Goal: Transaction & Acquisition: Purchase product/service

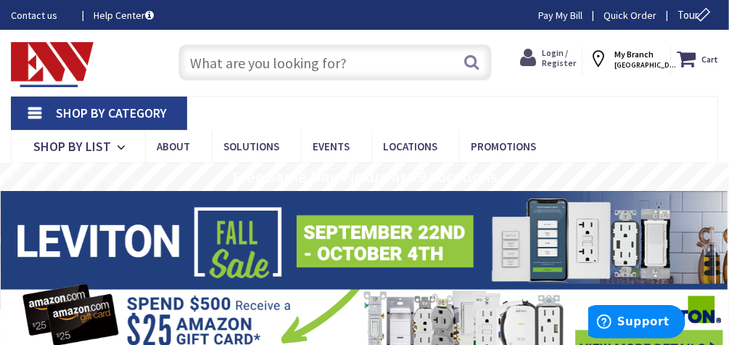
click at [576, 57] on span "Login / Register" at bounding box center [559, 57] width 34 height 21
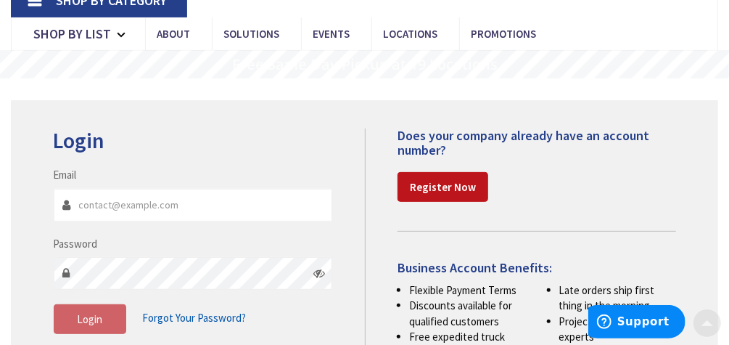
scroll to position [141, 0]
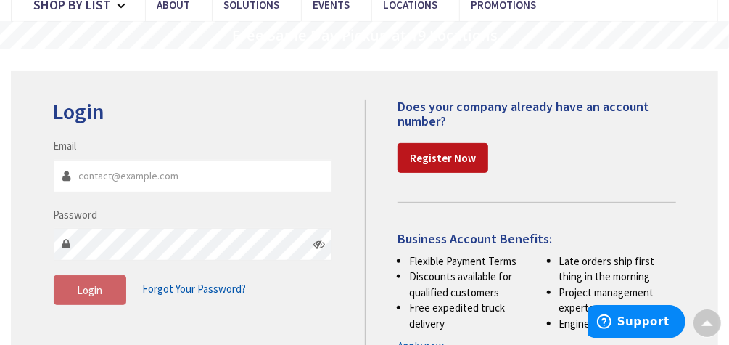
type input "jww411@aol.com"
click at [324, 245] on icon at bounding box center [319, 244] width 12 height 12
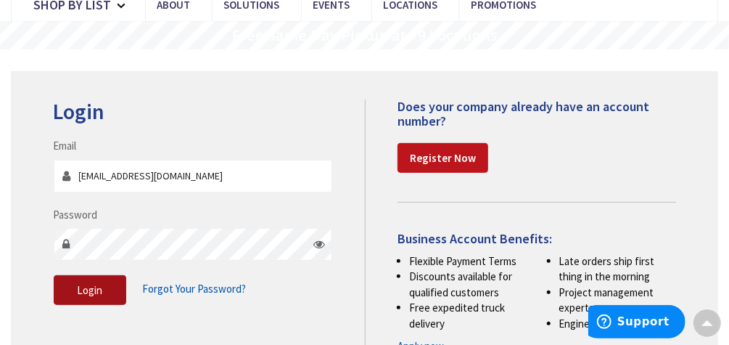
click at [92, 290] on span "Login" at bounding box center [89, 290] width 25 height 14
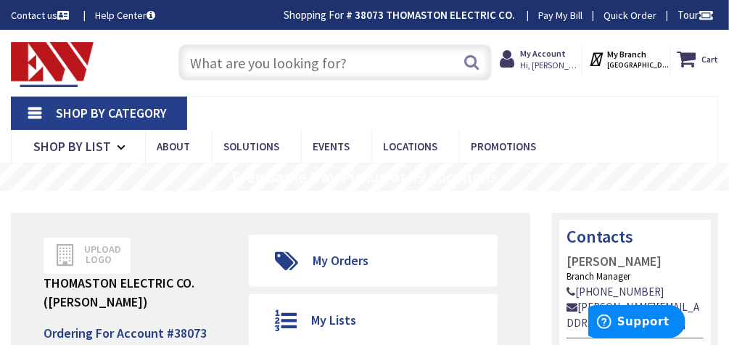
click at [91, 123] on link "Shop By Category" at bounding box center [99, 112] width 176 height 33
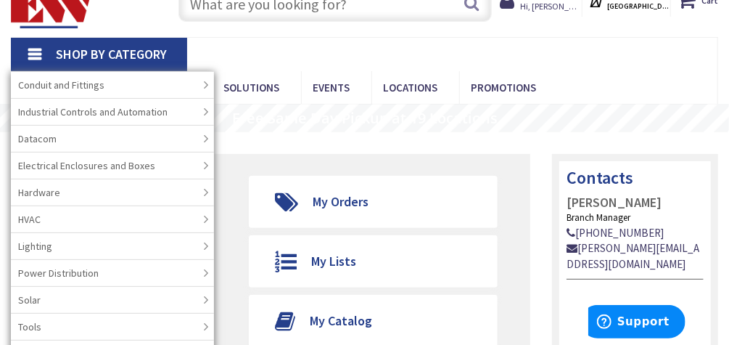
scroll to position [57, 0]
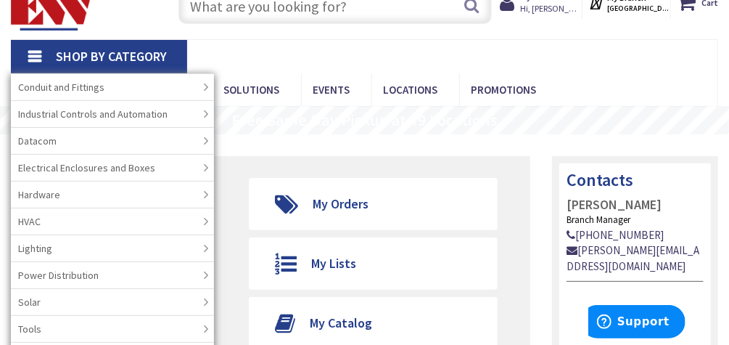
click at [57, 281] on link "Power Distribution" at bounding box center [112, 274] width 203 height 27
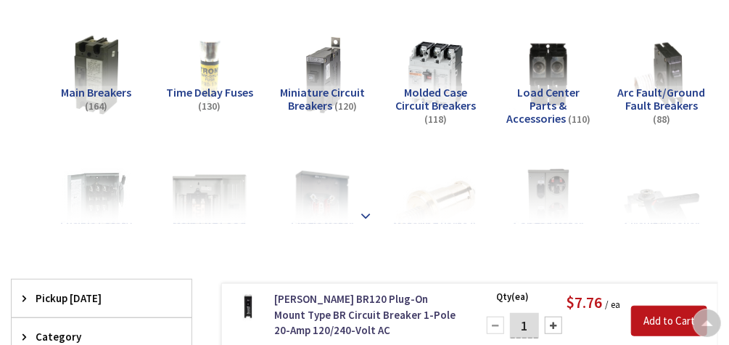
click at [365, 207] on strong at bounding box center [366, 215] width 17 height 16
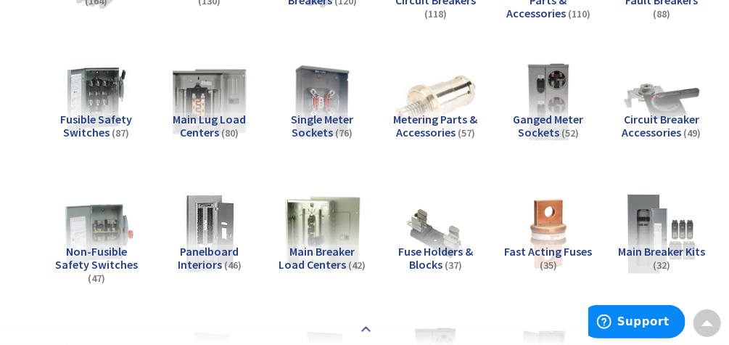
scroll to position [378, 0]
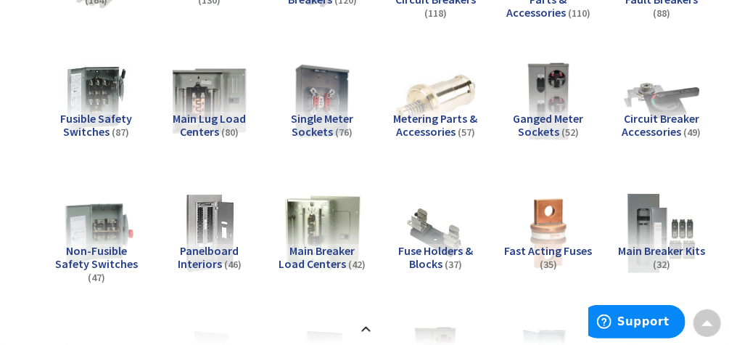
click at [546, 118] on span "Ganged Meter Sockets" at bounding box center [549, 125] width 70 height 28
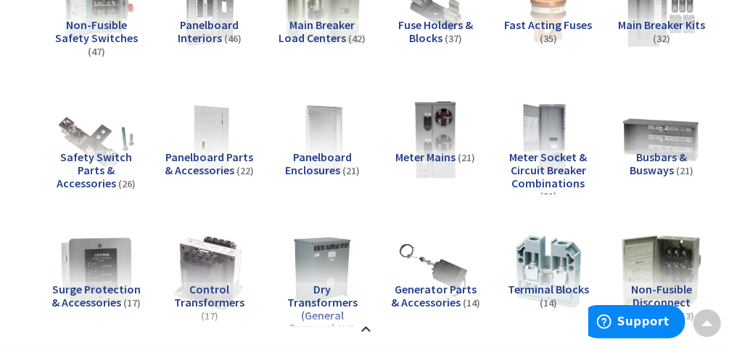
scroll to position [604, 0]
click at [549, 163] on span "Meter Socket & Circuit Breaker Combinations" at bounding box center [549, 169] width 78 height 40
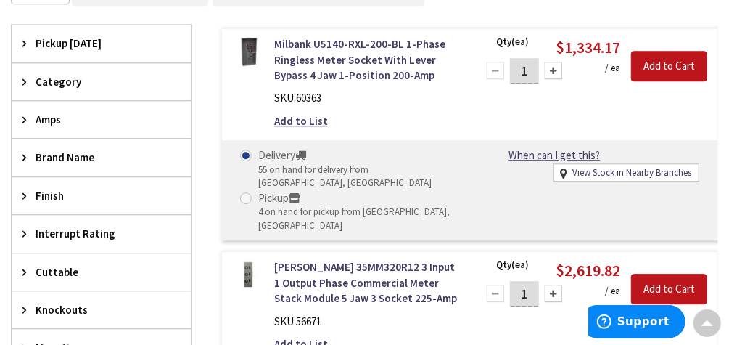
scroll to position [1504, 0]
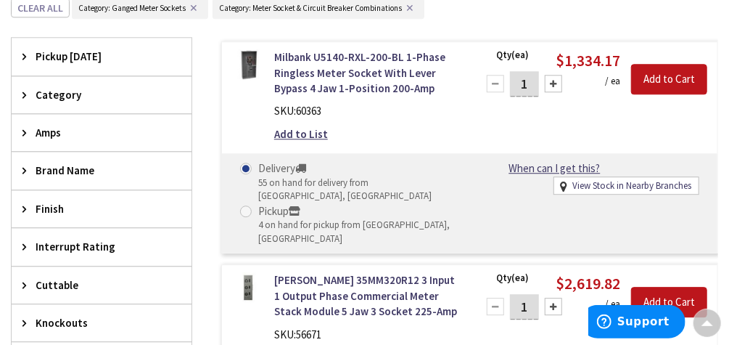
click at [56, 87] on span "Category" at bounding box center [95, 94] width 118 height 15
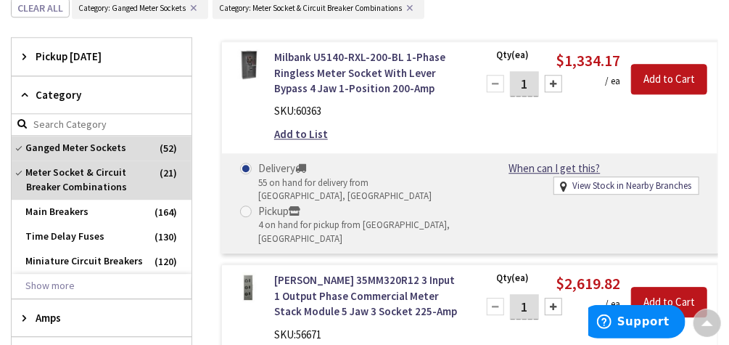
click at [47, 92] on span "Category" at bounding box center [95, 94] width 118 height 15
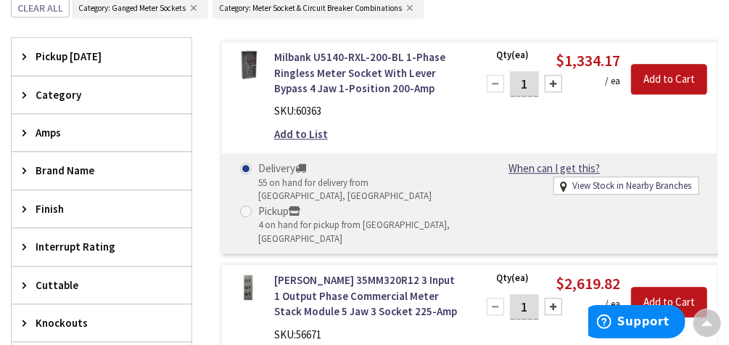
click at [47, 87] on span "Category" at bounding box center [95, 94] width 118 height 15
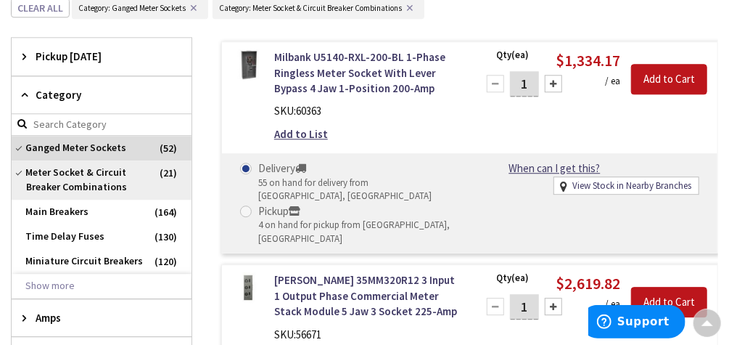
click at [70, 160] on span "Meter Socket & Circuit Breaker Combinations" at bounding box center [102, 179] width 180 height 39
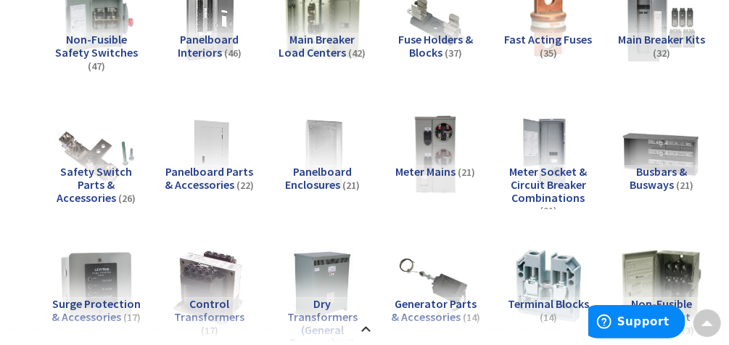
scroll to position [589, 0]
click at [447, 164] on span "Meter Mains" at bounding box center [425, 171] width 60 height 15
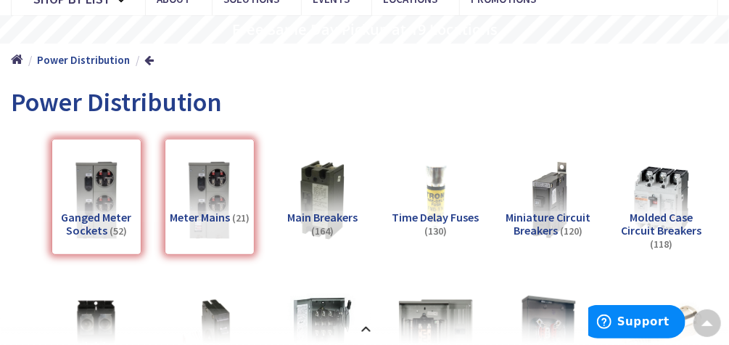
scroll to position [148, 0]
click at [89, 227] on div "Ganged Meter Sockets (52)" at bounding box center [96, 196] width 90 height 116
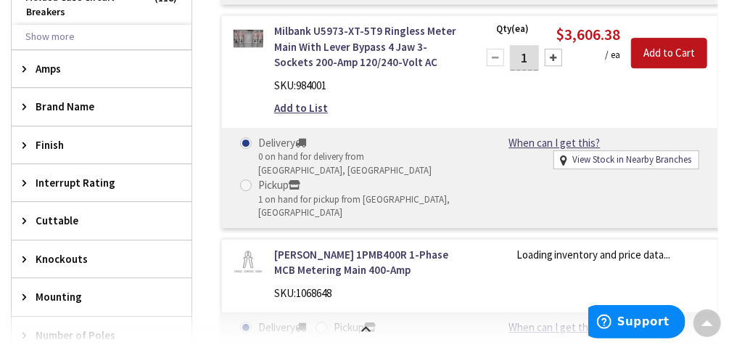
click at [70, 175] on span "Interrupt Rating" at bounding box center [95, 182] width 118 height 15
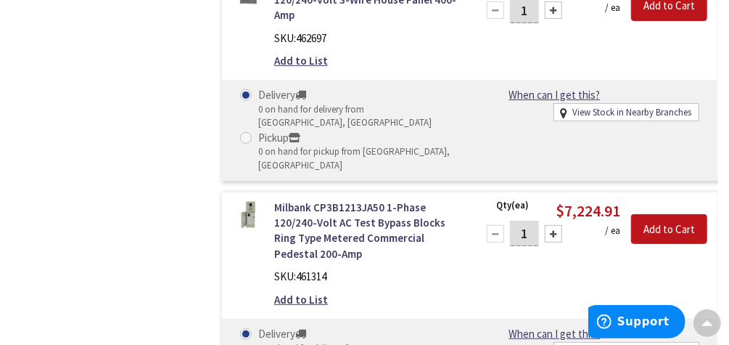
scroll to position [4551, 0]
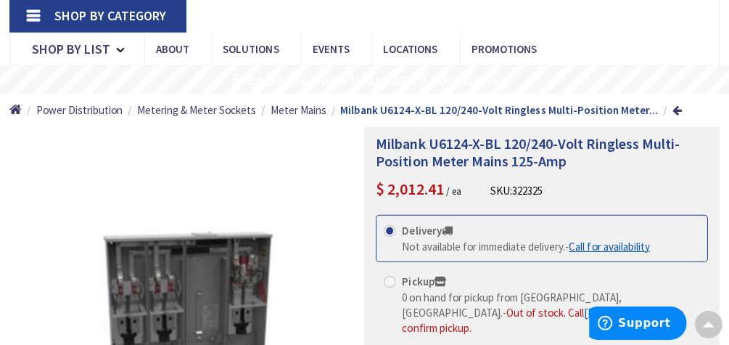
scroll to position [86, 0]
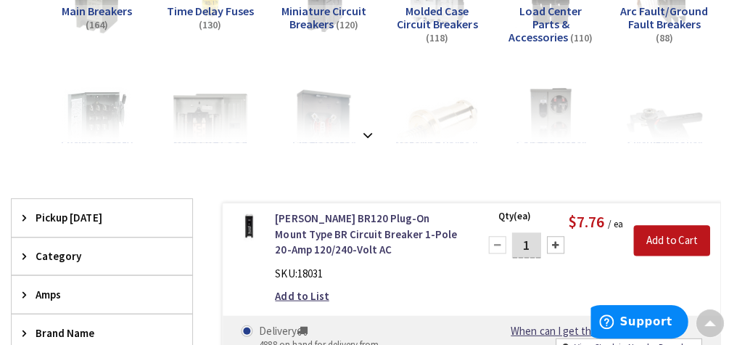
scroll to position [358, 0]
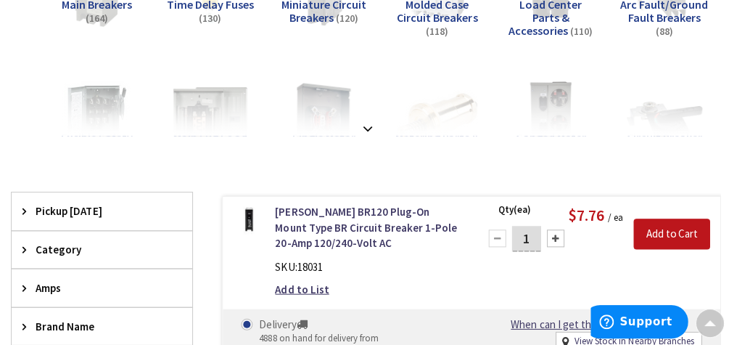
click at [99, 212] on span "Pickup Today" at bounding box center [95, 211] width 118 height 15
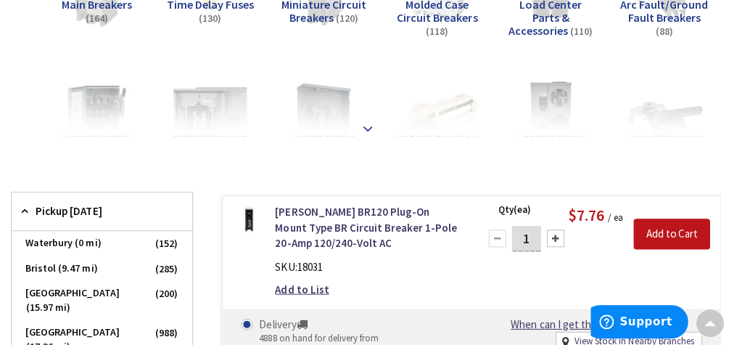
click at [368, 125] on strong at bounding box center [366, 129] width 17 height 16
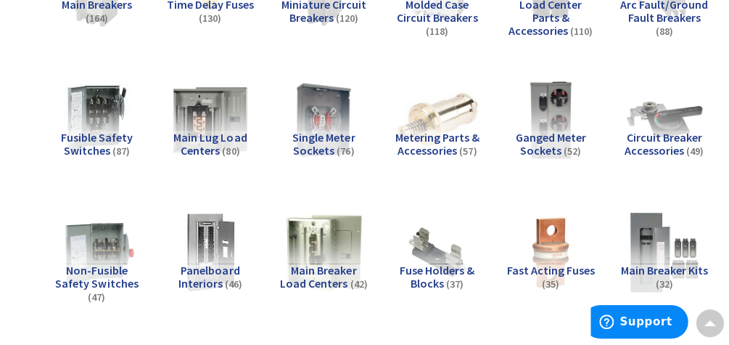
scroll to position [361, 0]
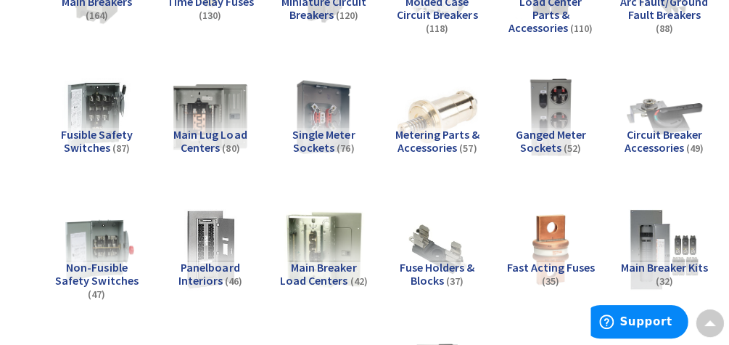
click at [549, 148] on span "Ganged Meter Sockets" at bounding box center [549, 142] width 70 height 28
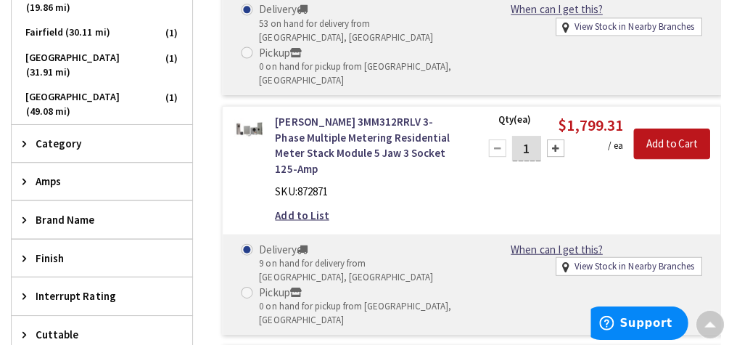
scroll to position [1657, 0]
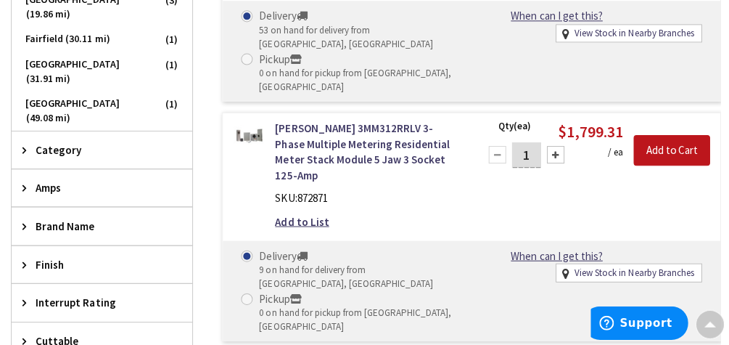
click at [67, 217] on span "Brand Name" at bounding box center [95, 224] width 118 height 15
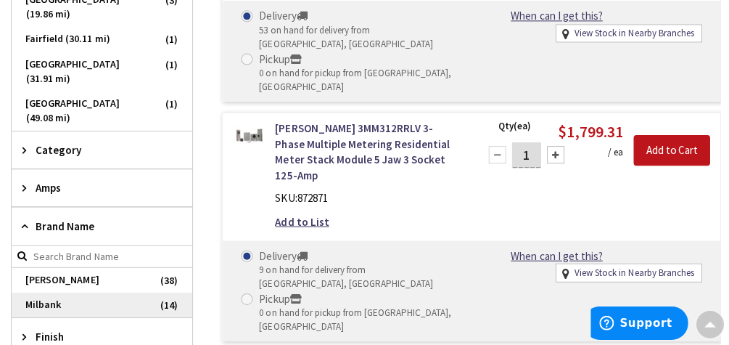
click at [54, 291] on span "Milbank" at bounding box center [102, 303] width 180 height 25
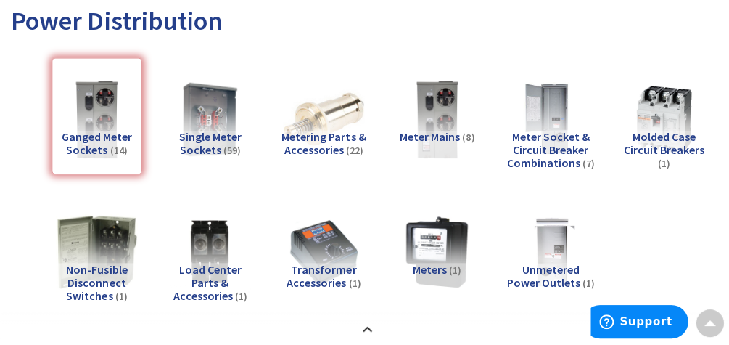
scroll to position [226, 0]
click at [443, 133] on span "Meter Mains" at bounding box center [428, 138] width 60 height 15
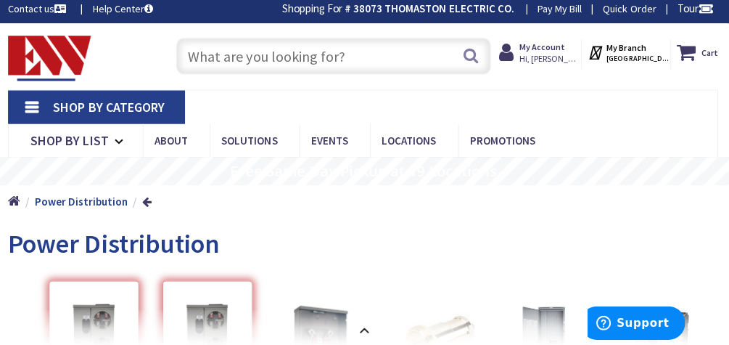
scroll to position [0, 0]
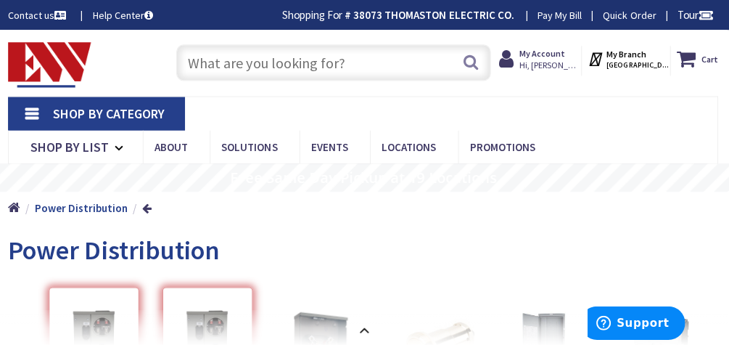
click at [223, 68] on input "text" at bounding box center [334, 62] width 313 height 36
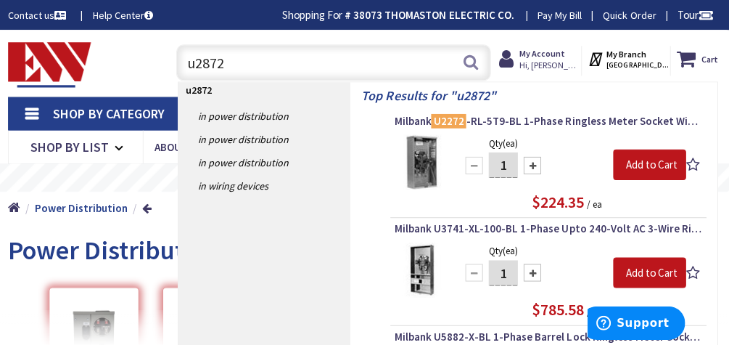
type input "u2872"
click at [125, 70] on div "Toggle Nav" at bounding box center [80, 62] width 160 height 49
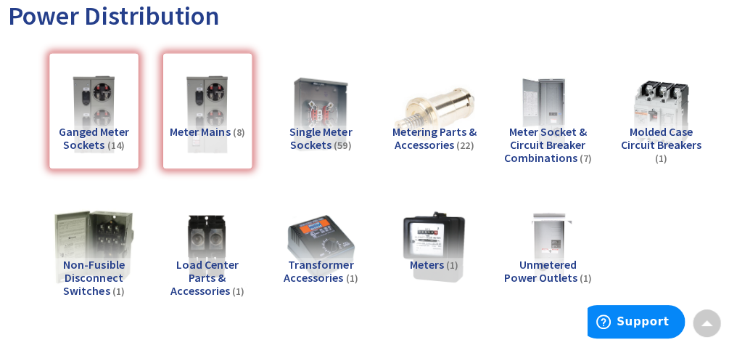
scroll to position [239, 0]
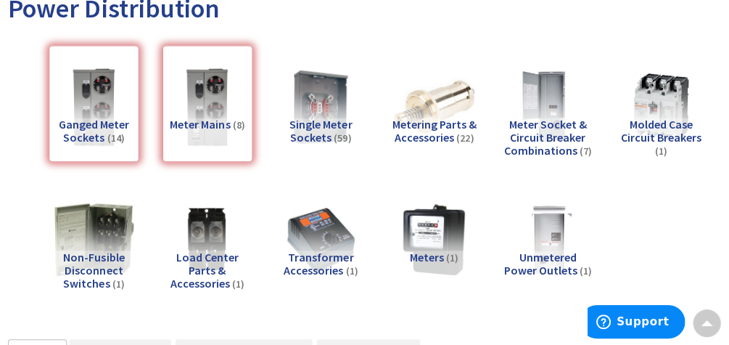
click at [192, 136] on div "Meter Mains (8)" at bounding box center [210, 104] width 90 height 116
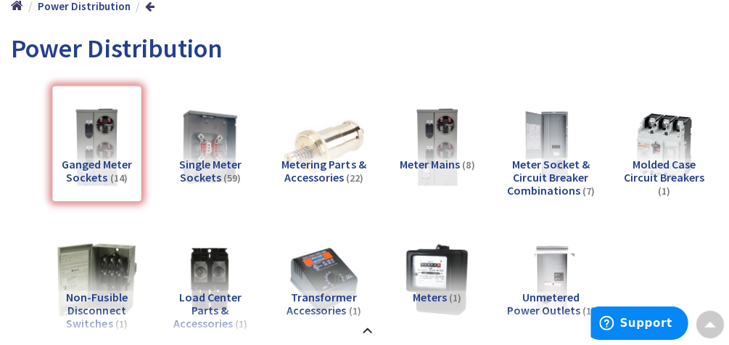
scroll to position [201, 0]
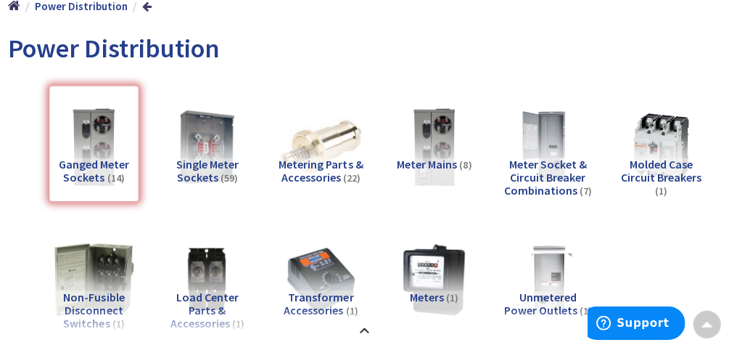
click at [440, 170] on span "Meter Mains" at bounding box center [428, 163] width 60 height 15
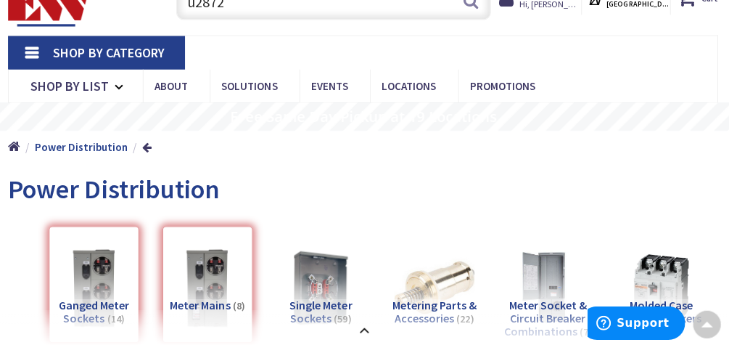
scroll to position [0, 0]
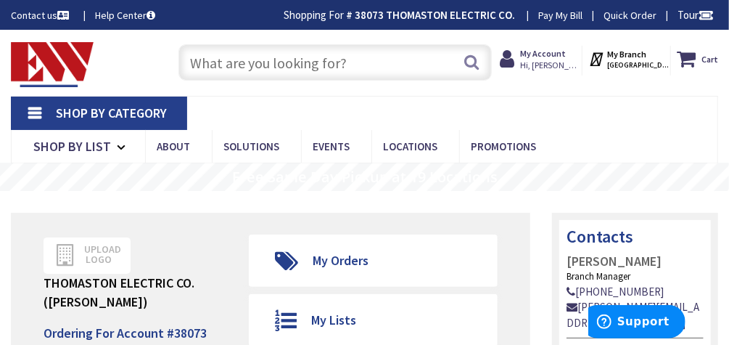
click at [213, 67] on input "text" at bounding box center [334, 62] width 313 height 36
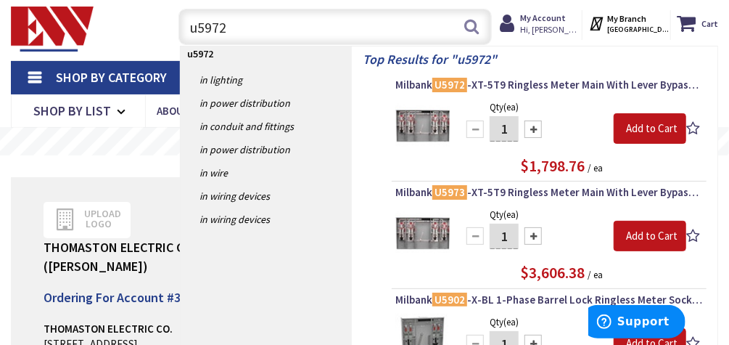
scroll to position [36, 0]
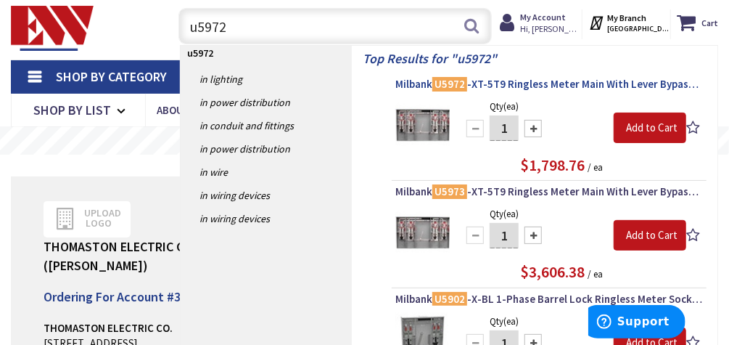
type input "u5972"
click at [514, 90] on span "Milbank U5972 -XT-5T9 Ringless Meter Main With Lever Bypass 4 Jaw 2-Sockets 200…" at bounding box center [549, 84] width 308 height 15
click at [444, 83] on mark "U5972" at bounding box center [449, 84] width 35 height 18
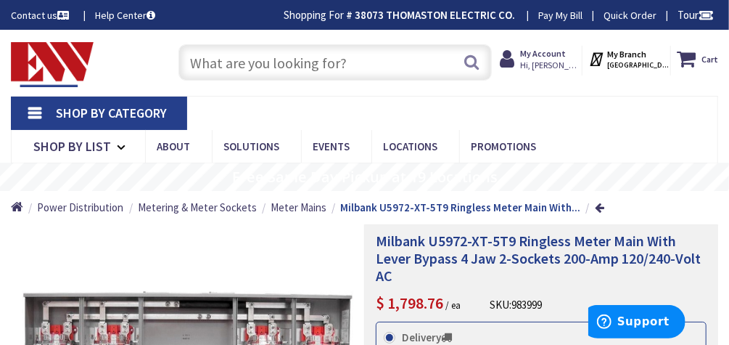
click at [230, 62] on input "text" at bounding box center [334, 62] width 313 height 36
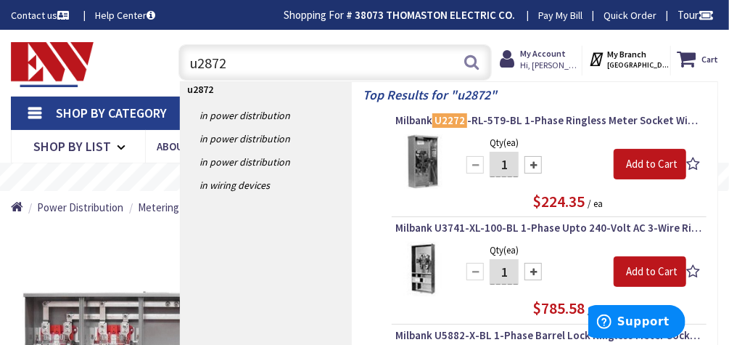
type input "u2872"
